Goal: Task Accomplishment & Management: Use online tool/utility

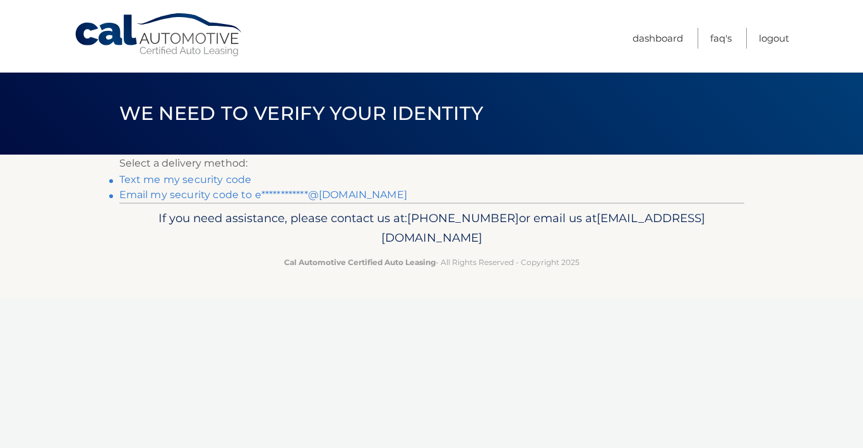
click at [168, 181] on link "Text me my security code" at bounding box center [185, 180] width 133 height 12
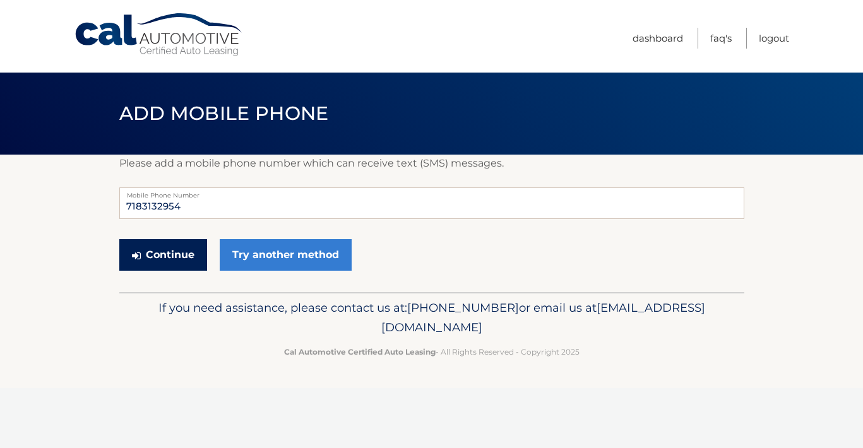
click at [179, 257] on button "Continue" at bounding box center [163, 255] width 88 height 32
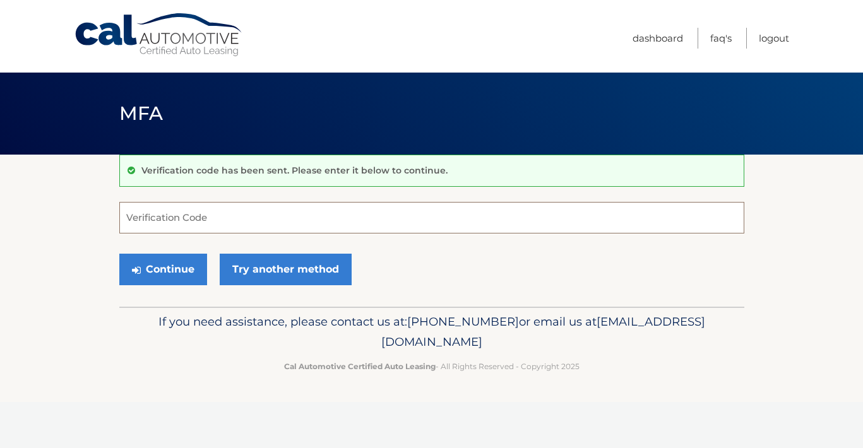
click at [194, 203] on input "Verification Code" at bounding box center [431, 218] width 625 height 32
click at [178, 238] on form "Verification Code Continue Try another method" at bounding box center [431, 247] width 625 height 90
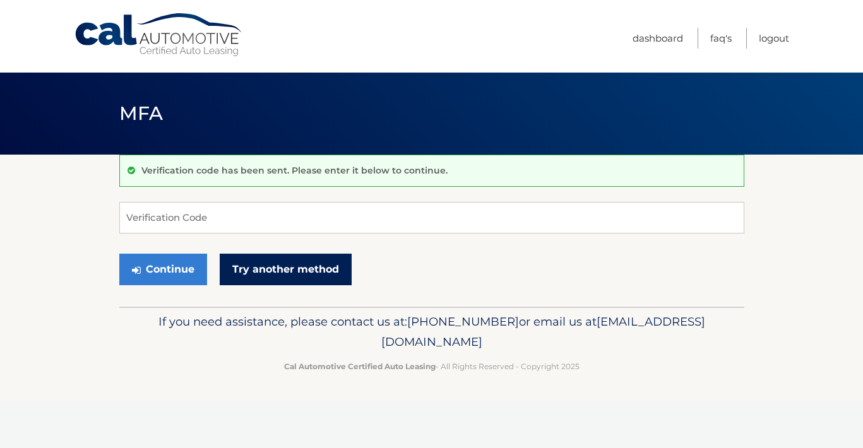
click at [257, 273] on link "Try another method" at bounding box center [286, 270] width 132 height 32
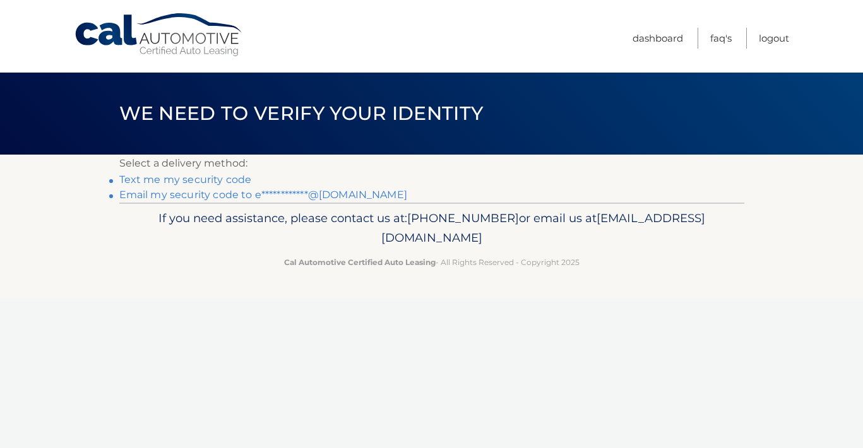
click at [230, 193] on link "**********" at bounding box center [263, 195] width 288 height 12
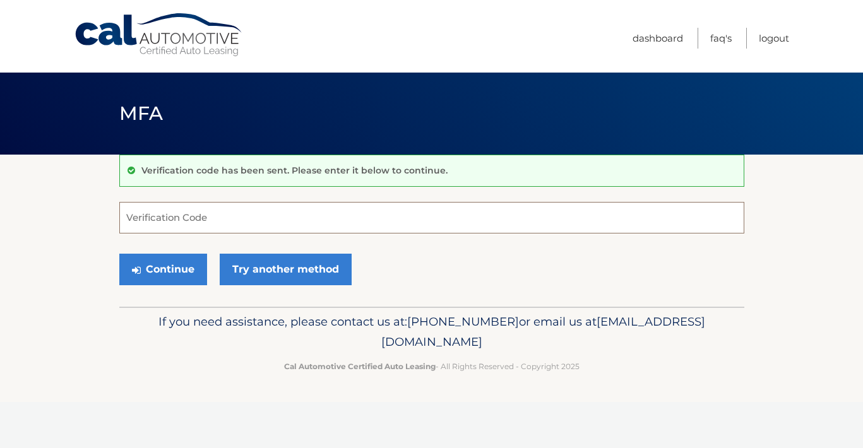
click at [216, 214] on input "Verification Code" at bounding box center [431, 218] width 625 height 32
paste input "823489"
click at [206, 276] on button "Continue" at bounding box center [163, 270] width 88 height 32
click at [138, 269] on icon "submit" at bounding box center [136, 270] width 9 height 10
type input "823489"
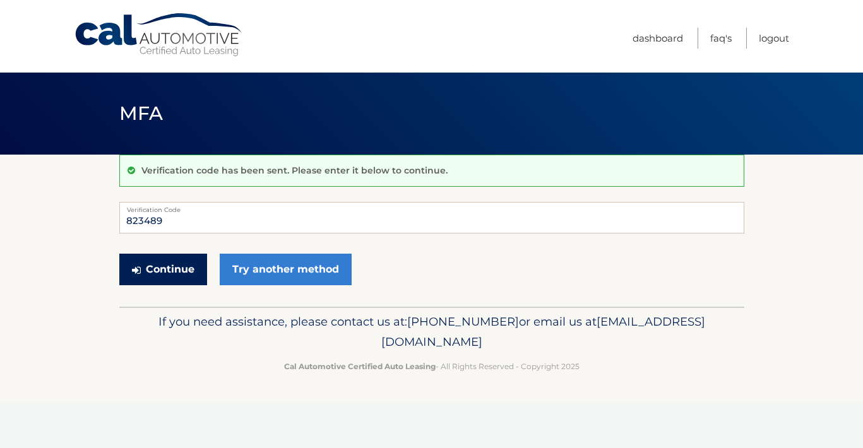
click at [154, 262] on button "Continue" at bounding box center [163, 270] width 88 height 32
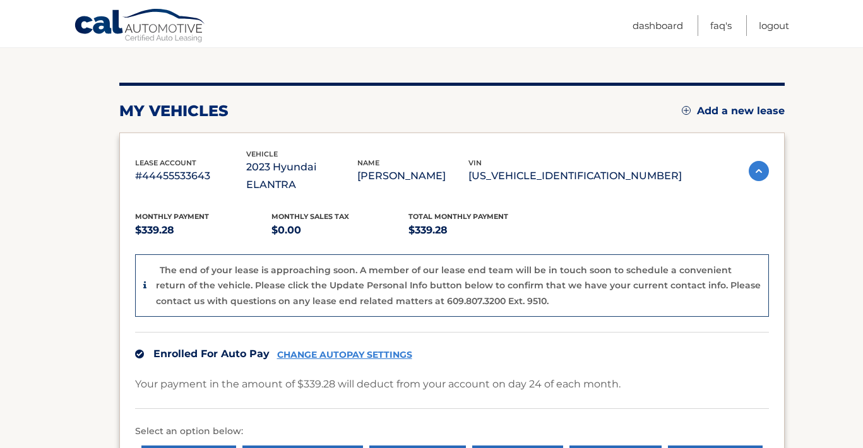
scroll to position [130, 0]
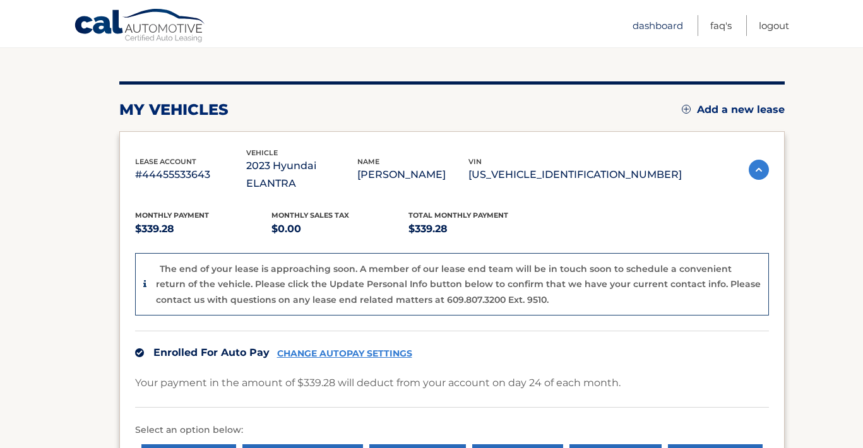
click at [647, 23] on link "Dashboard" at bounding box center [657, 25] width 50 height 21
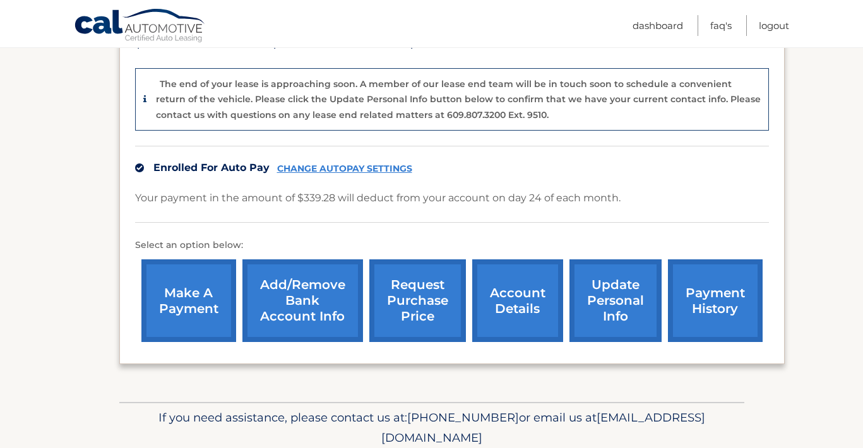
scroll to position [363, 0]
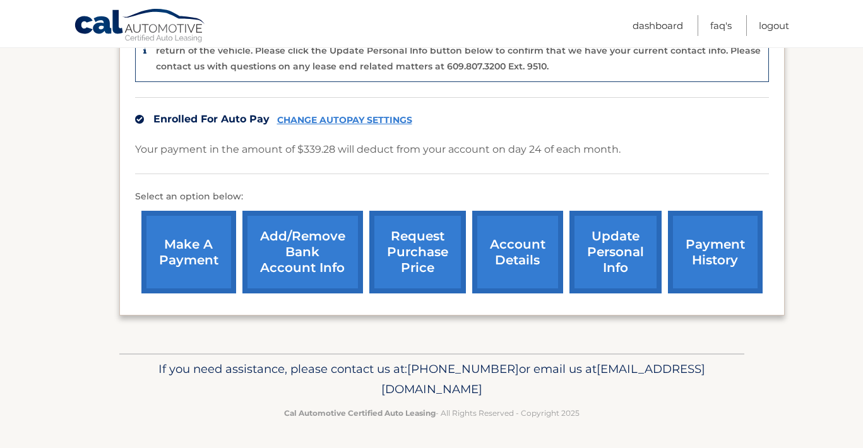
click at [423, 244] on link "request purchase price" at bounding box center [417, 252] width 97 height 83
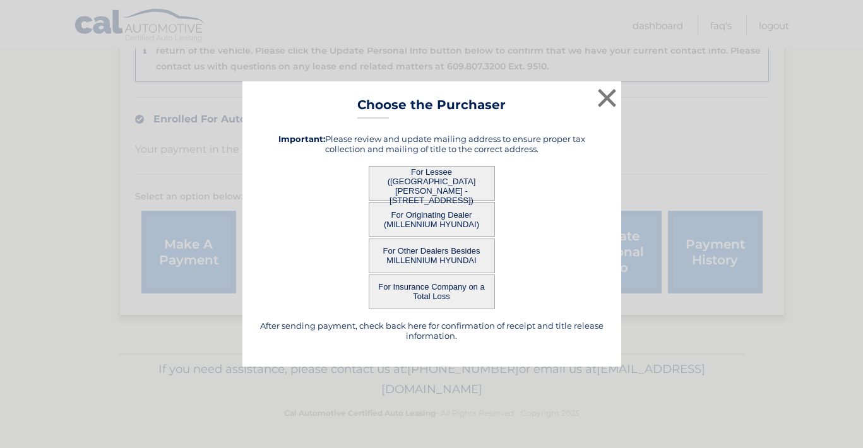
click at [447, 187] on button "For Lessee (SARRAN HALLUMS-ARROYO - 1260 CROTON LOOP, 12B, BROOKLYN, NY 11239)" at bounding box center [432, 183] width 126 height 35
click at [410, 175] on button "For Lessee ([GEOGRAPHIC_DATA][PERSON_NAME] - [STREET_ADDRESS])" at bounding box center [432, 183] width 126 height 35
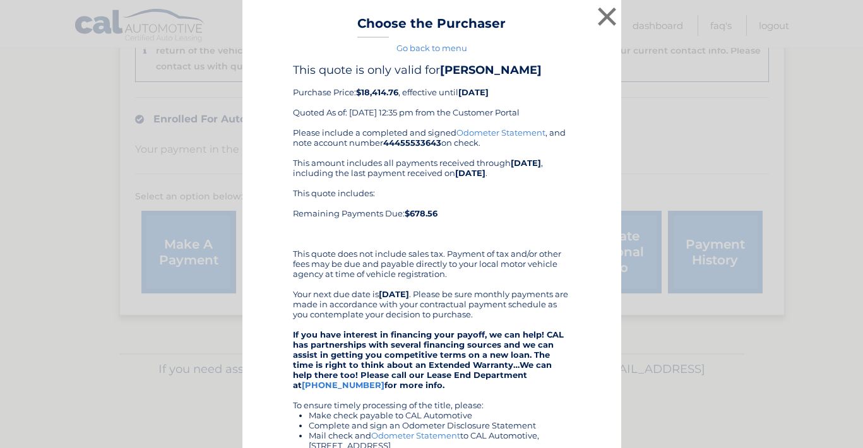
click at [410, 170] on div "Please include a completed and signed Odometer Statement , and note account num…" at bounding box center [432, 349] width 278 height 444
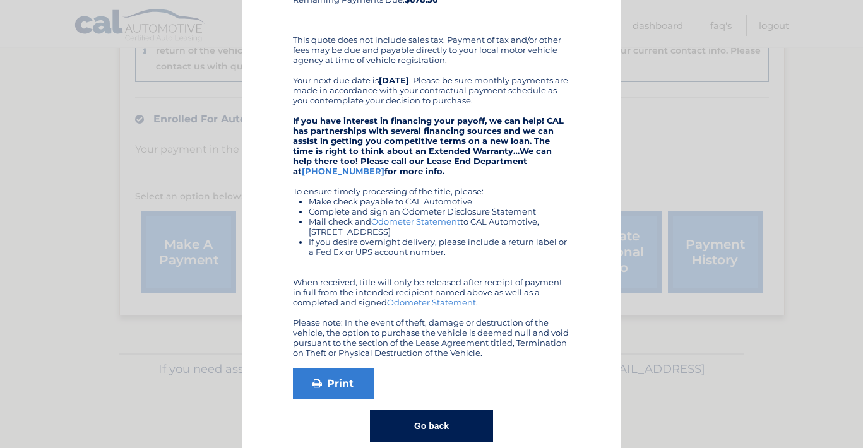
scroll to position [0, 0]
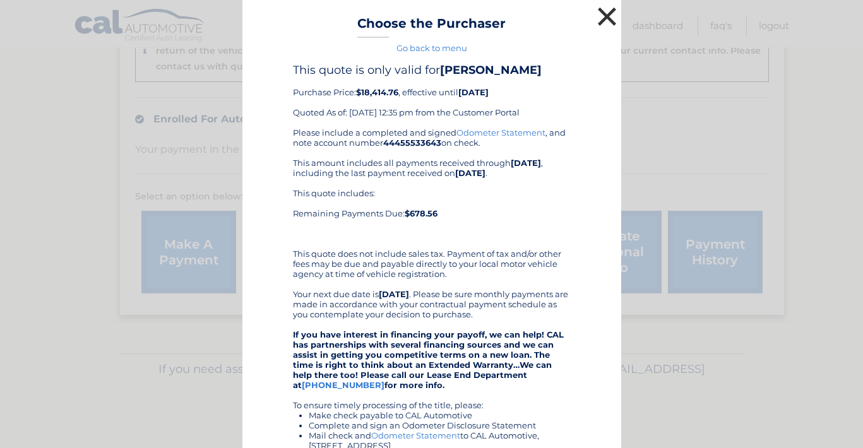
click at [606, 21] on button "×" at bounding box center [606, 16] width 25 height 25
